Goal: Information Seeking & Learning: Learn about a topic

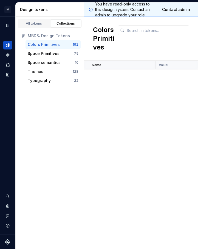
scroll to position [821, 0]
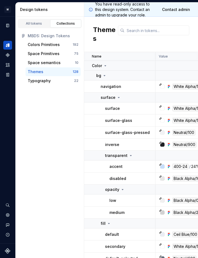
click at [108, 78] on div "bg" at bounding box center [125, 75] width 59 height 5
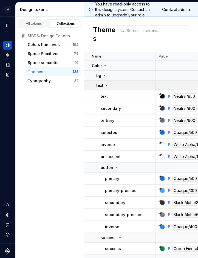
click at [108, 88] on div "text" at bounding box center [102, 85] width 13 height 5
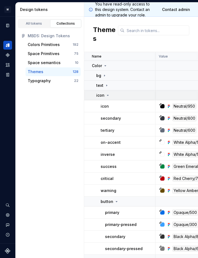
click at [109, 96] on icon at bounding box center [107, 95] width 4 height 4
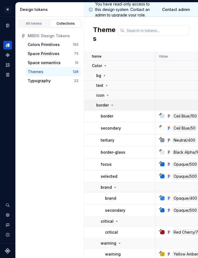
click at [111, 107] on div "border" at bounding box center [105, 104] width 18 height 5
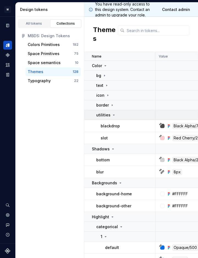
click at [113, 115] on icon at bounding box center [113, 115] width 1 height 1
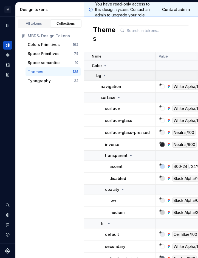
click at [108, 75] on div "bg" at bounding box center [125, 75] width 59 height 5
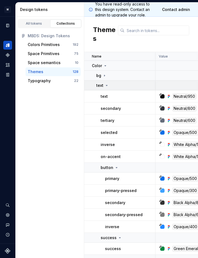
click at [108, 84] on icon at bounding box center [106, 85] width 4 height 4
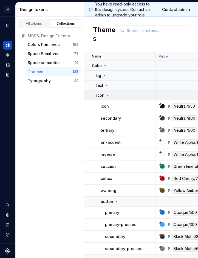
click at [108, 95] on icon at bounding box center [107, 95] width 4 height 4
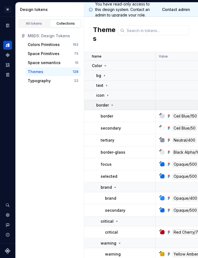
click at [110, 105] on icon at bounding box center [112, 105] width 4 height 4
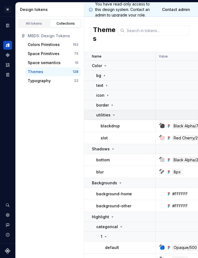
click at [107, 114] on p "utilities" at bounding box center [103, 114] width 14 height 5
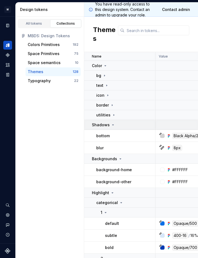
click at [107, 122] on td "Shadows" at bounding box center [119, 125] width 71 height 10
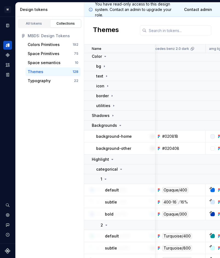
scroll to position [1, 117]
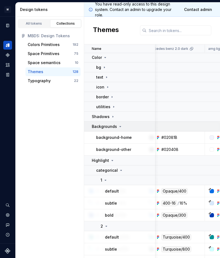
click at [114, 122] on td "Backgrounds" at bounding box center [119, 127] width 71 height 10
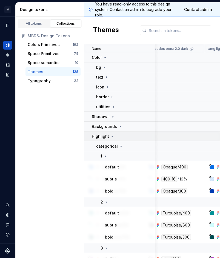
click at [113, 134] on div "Highlight" at bounding box center [103, 136] width 23 height 5
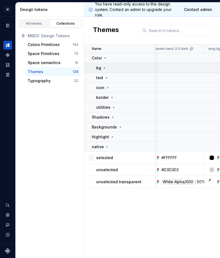
click at [104, 69] on icon at bounding box center [104, 68] width 4 height 4
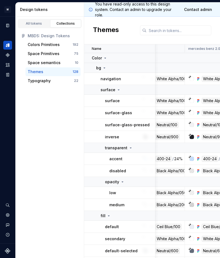
scroll to position [0, 19]
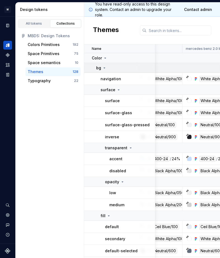
click at [109, 70] on div "bg" at bounding box center [125, 67] width 59 height 5
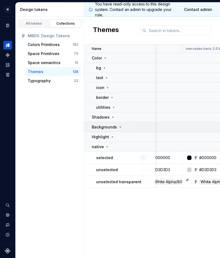
click at [119, 129] on icon at bounding box center [120, 127] width 4 height 4
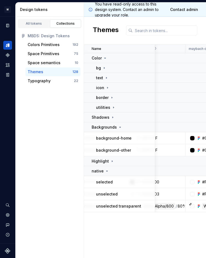
scroll to position [0, 346]
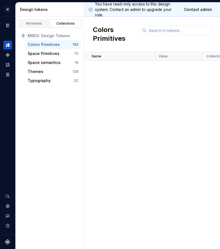
scroll to position [821, 0]
